Goal: Find specific page/section: Find specific page/section

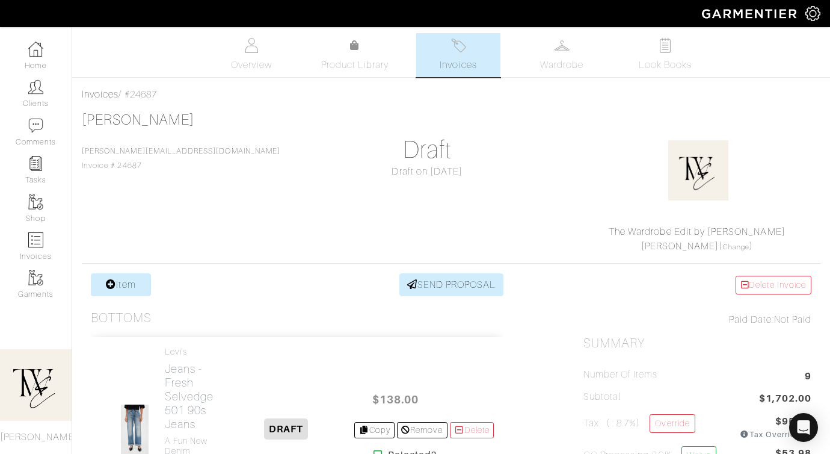
drag, startPoint x: 384, startPoint y: 249, endPoint x: 541, endPoint y: 332, distance: 177.6
drag, startPoint x: 324, startPoint y: 133, endPoint x: 485, endPoint y: 258, distance: 204.1
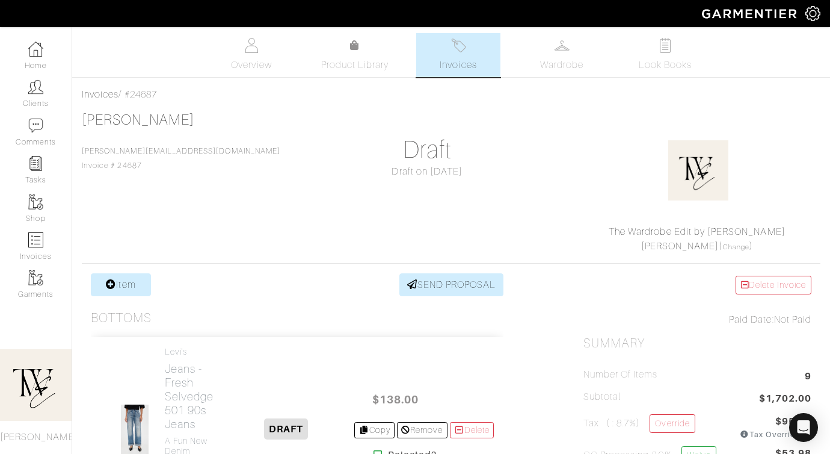
click at [486, 252] on div "[PERSON_NAME] [PERSON_NAME][EMAIL_ADDRESS][DOMAIN_NAME] Invoice # 24687 Draft D…" at bounding box center [451, 182] width 739 height 142
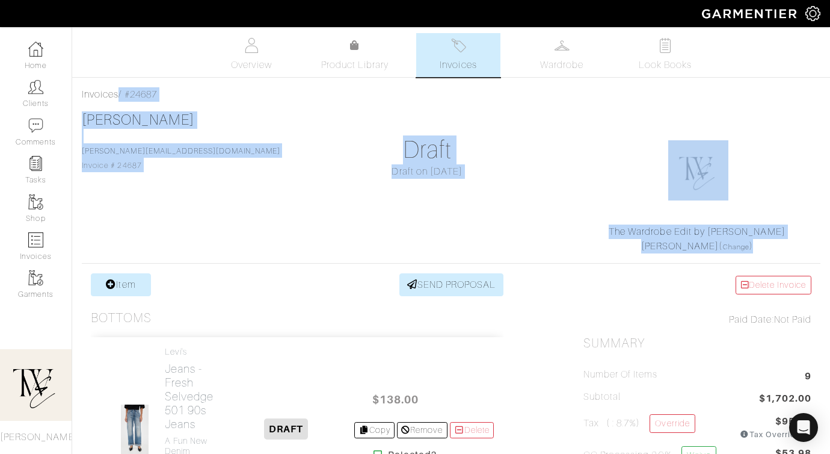
drag, startPoint x: 615, startPoint y: 91, endPoint x: 773, endPoint y: 251, distance: 224.6
click at [773, 251] on div "The Wardrobe Edit by [PERSON_NAME] ( Change )" at bounding box center [697, 238] width 218 height 29
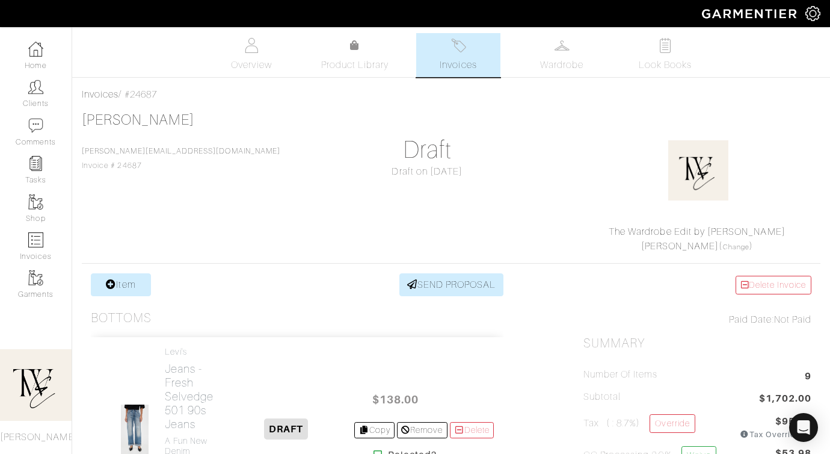
drag, startPoint x: 289, startPoint y: 112, endPoint x: 473, endPoint y: 245, distance: 227.6
click at [475, 246] on div "[PERSON_NAME] [PERSON_NAME][EMAIL_ADDRESS][DOMAIN_NAME] Invoice # 24687 Draft D…" at bounding box center [451, 182] width 739 height 142
click at [473, 245] on div "[PERSON_NAME] [PERSON_NAME][EMAIL_ADDRESS][DOMAIN_NAME] Invoice # 24687 Draft D…" at bounding box center [451, 182] width 739 height 142
drag, startPoint x: 473, startPoint y: 245, endPoint x: 308, endPoint y: 105, distance: 216.9
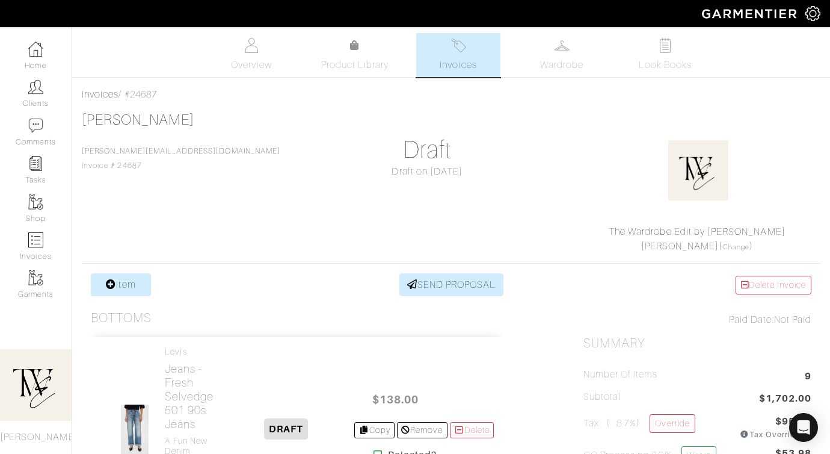
drag, startPoint x: 307, startPoint y: 104, endPoint x: 499, endPoint y: 254, distance: 243.5
click at [540, 159] on div "[PERSON_NAME] [PERSON_NAME][EMAIL_ADDRESS][DOMAIN_NAME] Invoice # 24687 Draft D…" at bounding box center [451, 182] width 739 height 142
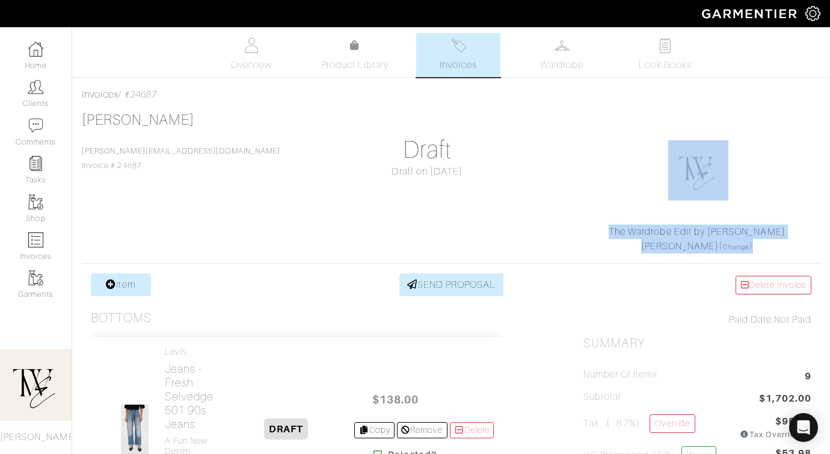
drag, startPoint x: 561, startPoint y: 123, endPoint x: 788, endPoint y: 252, distance: 260.3
click at [788, 252] on div "[PERSON_NAME] [PERSON_NAME][EMAIL_ADDRESS][DOMAIN_NAME] Invoice # 24687 Draft D…" at bounding box center [451, 182] width 739 height 142
click at [788, 251] on div "The Wardrobe Edit by [PERSON_NAME] ( Change )" at bounding box center [697, 238] width 218 height 29
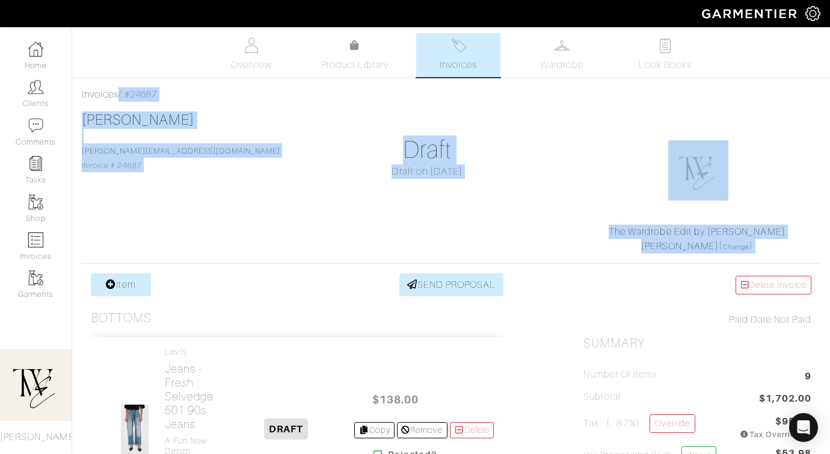
drag, startPoint x: 356, startPoint y: 90, endPoint x: 371, endPoint y: 307, distance: 217.7
click at [368, 252] on div "[PERSON_NAME] [PERSON_NAME][EMAIL_ADDRESS][DOMAIN_NAME] Invoice # 24687 Draft D…" at bounding box center [451, 182] width 739 height 142
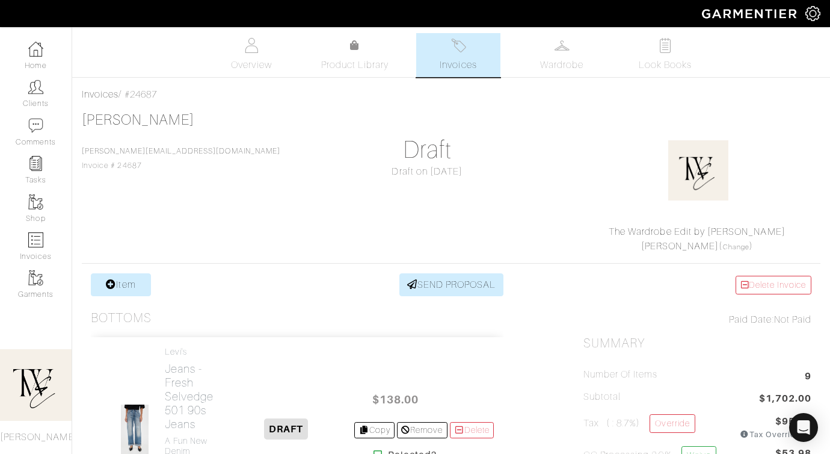
drag, startPoint x: 359, startPoint y: 131, endPoint x: 498, endPoint y: 196, distance: 153.4
click at [498, 197] on div "[PERSON_NAME] [PERSON_NAME][EMAIL_ADDRESS][DOMAIN_NAME] Invoice # 24687 Draft D…" at bounding box center [451, 182] width 739 height 142
click at [498, 196] on div "[PERSON_NAME] [PERSON_NAME][EMAIL_ADDRESS][DOMAIN_NAME] Invoice # 24687 Draft D…" at bounding box center [451, 182] width 739 height 142
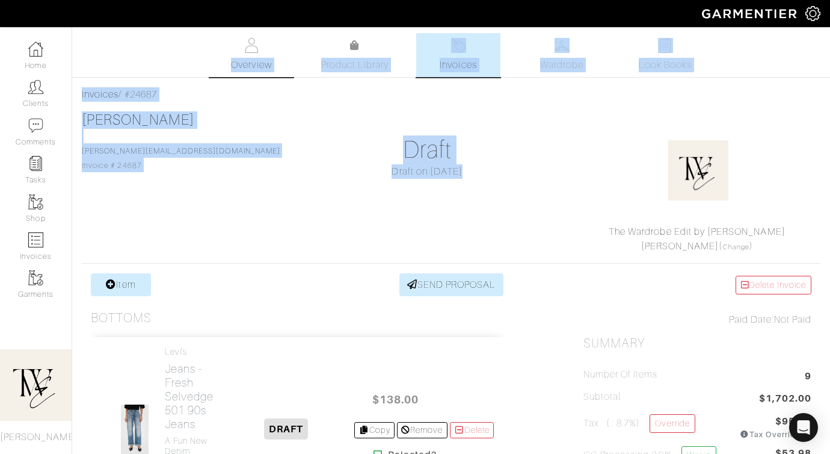
drag, startPoint x: 498, startPoint y: 196, endPoint x: 271, endPoint y: 56, distance: 266.3
click at [279, 130] on div "[PERSON_NAME] [PERSON_NAME][EMAIL_ADDRESS][DOMAIN_NAME] Invoice # 24687 Draft D…" at bounding box center [451, 182] width 739 height 142
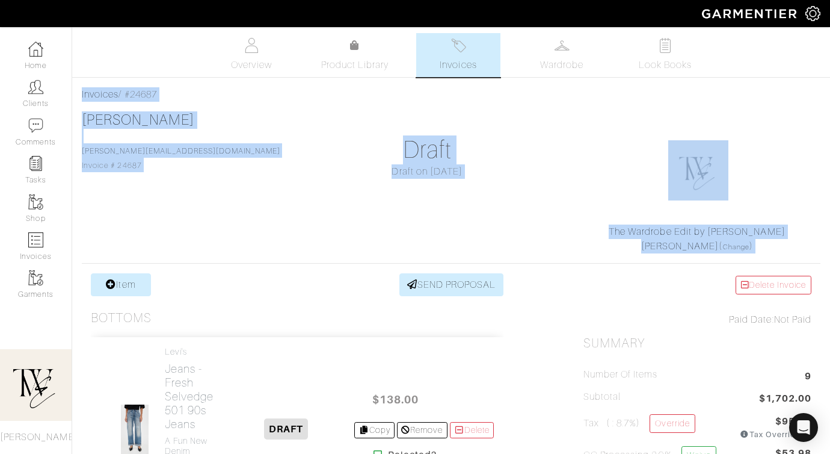
drag, startPoint x: 276, startPoint y: 79, endPoint x: 513, endPoint y: 299, distance: 323.1
click at [522, 245] on div "[PERSON_NAME] [PERSON_NAME][EMAIL_ADDRESS][DOMAIN_NAME] Invoice # 24687 Draft D…" at bounding box center [451, 182] width 739 height 142
drag, startPoint x: 301, startPoint y: 82, endPoint x: 466, endPoint y: 256, distance: 239.6
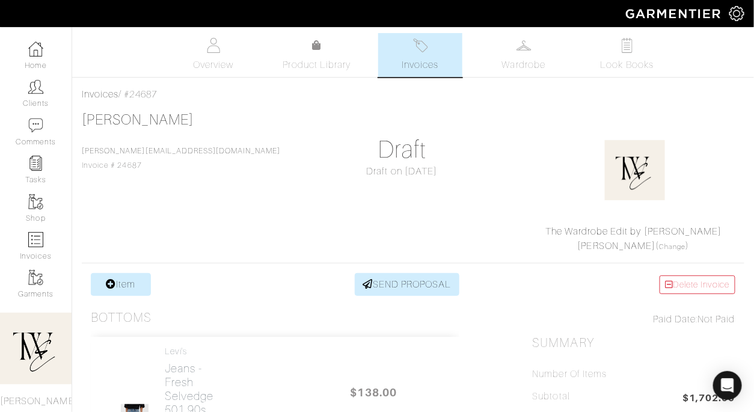
click at [514, 156] on div "[PERSON_NAME] [PERSON_NAME][EMAIL_ADDRESS][DOMAIN_NAME] Invoice # 24687 Draft D…" at bounding box center [413, 182] width 663 height 142
drag, startPoint x: 308, startPoint y: 120, endPoint x: 415, endPoint y: 190, distance: 128.2
click at [415, 190] on div "[PERSON_NAME] [PERSON_NAME][EMAIL_ADDRESS][DOMAIN_NAME] Invoice # 24687 Draft D…" at bounding box center [413, 182] width 663 height 142
drag, startPoint x: 415, startPoint y: 190, endPoint x: 338, endPoint y: 126, distance: 100.8
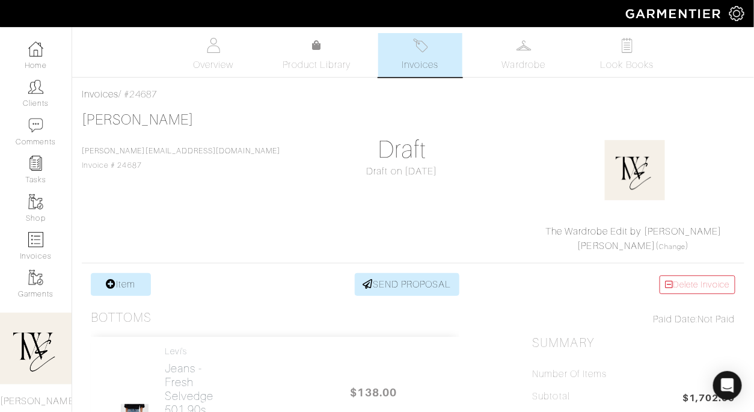
click at [338, 126] on div "[PERSON_NAME] [PERSON_NAME][EMAIL_ADDRESS][DOMAIN_NAME] Invoice # 24687 Draft D…" at bounding box center [413, 182] width 663 height 142
click at [308, 113] on div "[PERSON_NAME] [PERSON_NAME][EMAIL_ADDRESS][DOMAIN_NAME] Invoice # 24687 Draft D…" at bounding box center [413, 182] width 663 height 142
click at [416, 63] on span "Invoices" at bounding box center [420, 65] width 37 height 14
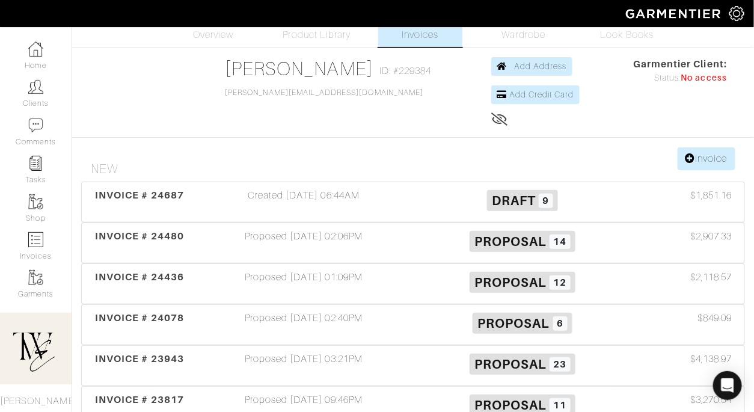
scroll to position [31, 0]
click at [135, 199] on span "INVOICE # 24687" at bounding box center [139, 194] width 89 height 11
